Goal: Information Seeking & Learning: Learn about a topic

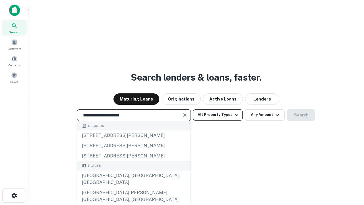
type input "**********"
click at [218, 115] on button "All Property Types" at bounding box center [218, 114] width 50 height 11
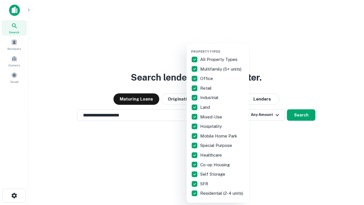
click at [223, 48] on button "button" at bounding box center [222, 48] width 63 height 0
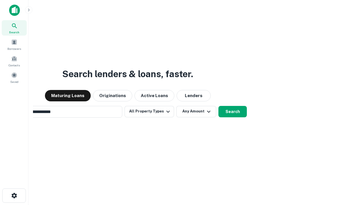
scroll to position [9, 0]
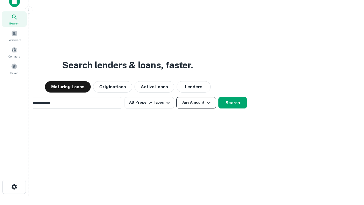
click at [176, 97] on button "Any Amount" at bounding box center [196, 102] width 40 height 11
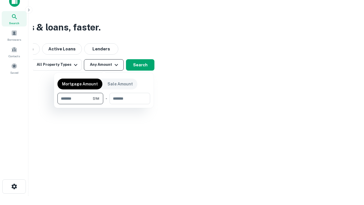
type input "*******"
click at [104, 104] on button "button" at bounding box center [103, 104] width 93 height 0
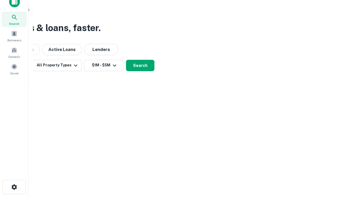
scroll to position [3, 105]
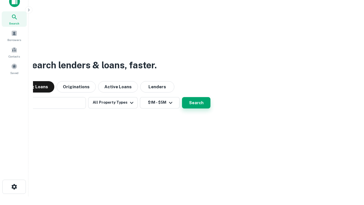
click at [182, 97] on button "Search" at bounding box center [196, 102] width 28 height 11
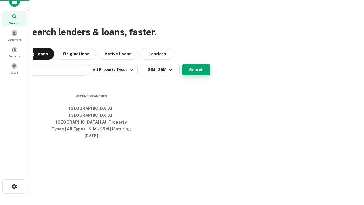
scroll to position [15, 161]
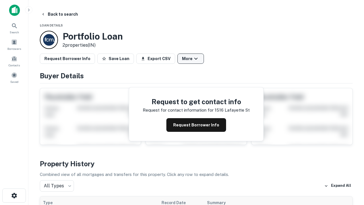
click at [191, 59] on button "More" at bounding box center [191, 59] width 26 height 10
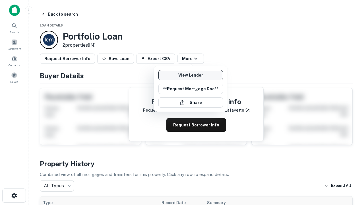
click at [191, 75] on link "View Lender" at bounding box center [191, 75] width 65 height 10
